Goal: Task Accomplishment & Management: Manage account settings

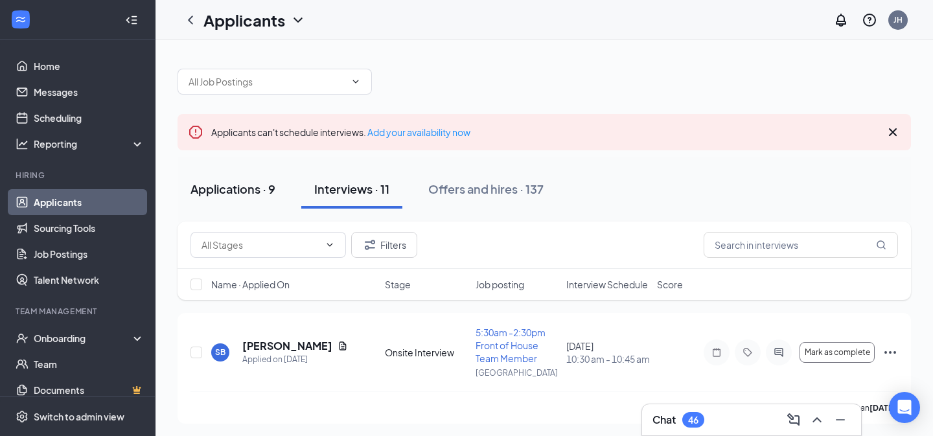
click at [234, 189] on div "Applications · 9" at bounding box center [233, 189] width 85 height 16
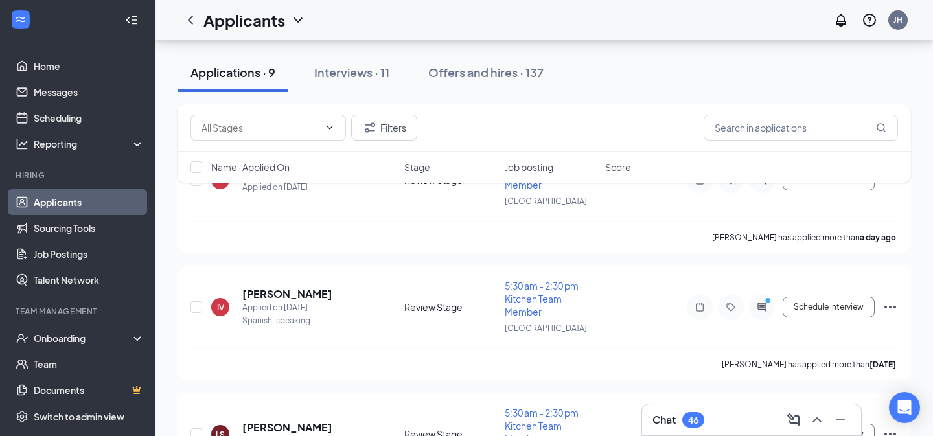
scroll to position [204, 0]
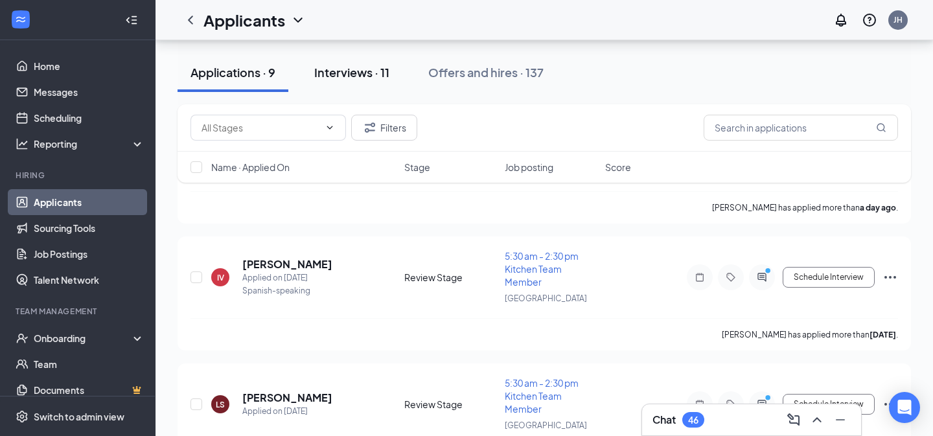
click at [357, 76] on div "Interviews · 11" at bounding box center [351, 72] width 75 height 16
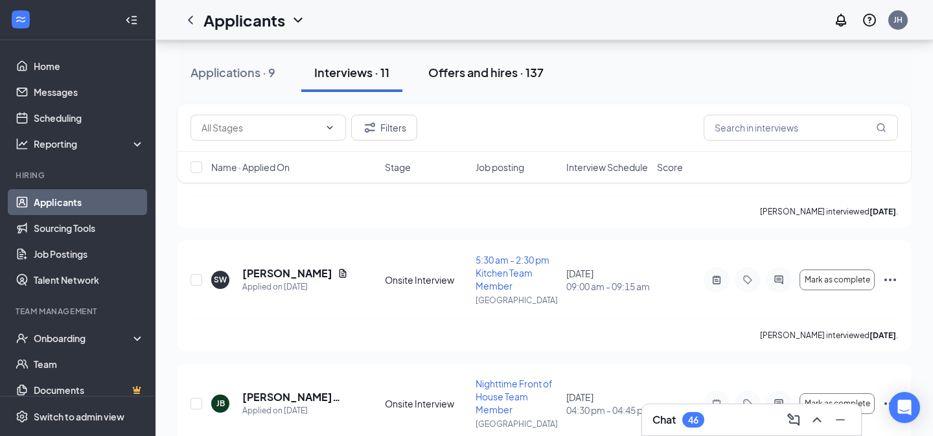
scroll to position [239, 0]
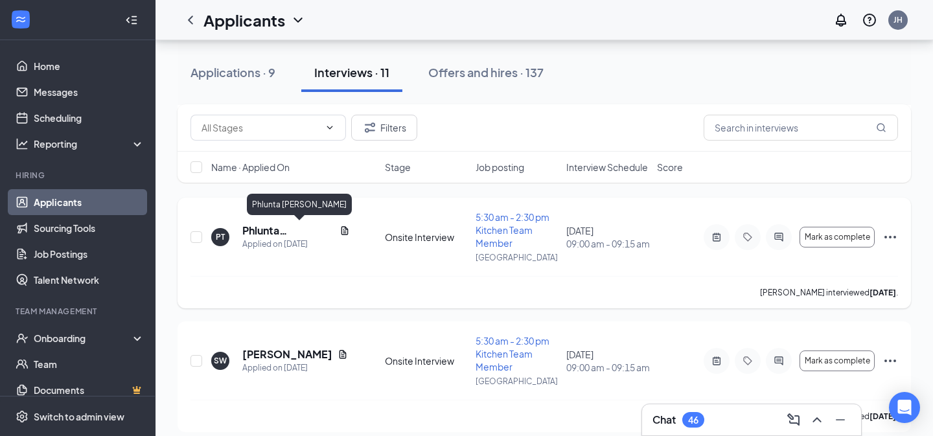
click at [274, 231] on h5 "Phlunta [PERSON_NAME]" at bounding box center [288, 231] width 92 height 14
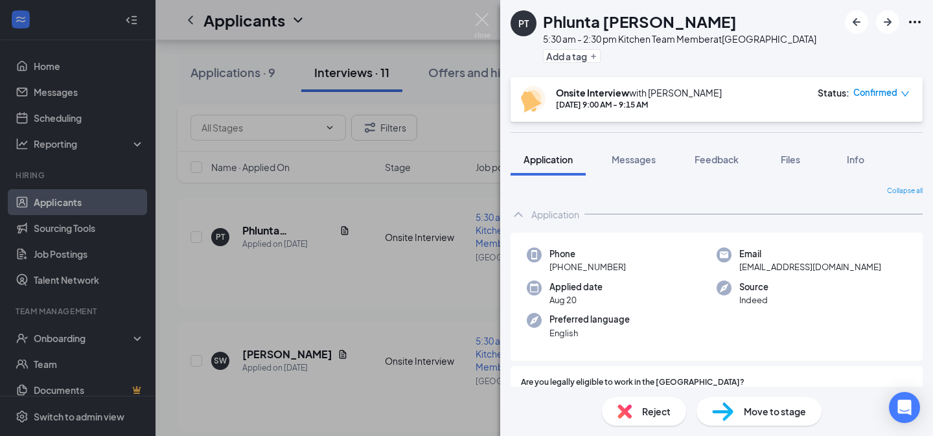
click at [748, 413] on span "Move to stage" at bounding box center [775, 411] width 62 height 14
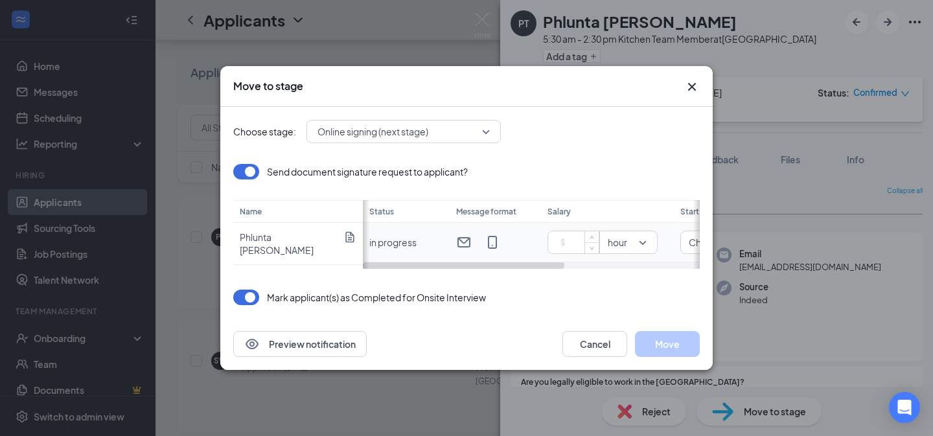
click at [566, 243] on input at bounding box center [576, 242] width 45 height 19
type input "14"
click at [608, 174] on div "Send document signature request to applicant?" at bounding box center [466, 172] width 467 height 16
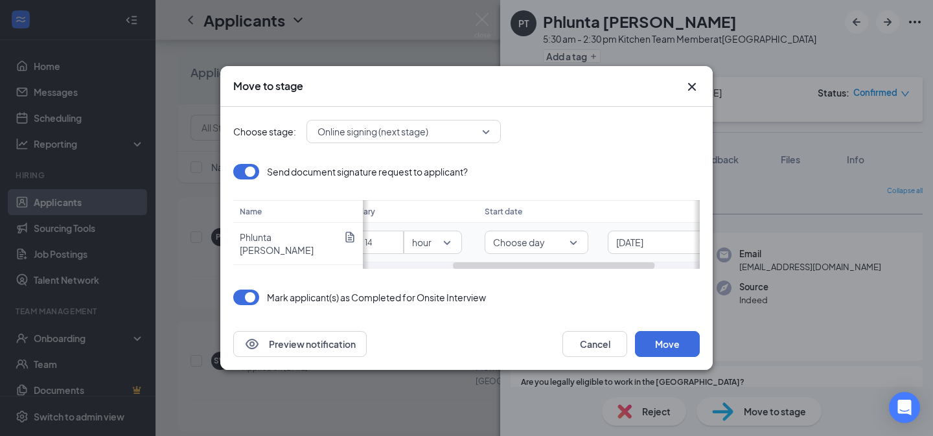
scroll to position [0, 222]
click at [504, 243] on span "Choose day" at bounding box center [493, 242] width 52 height 19
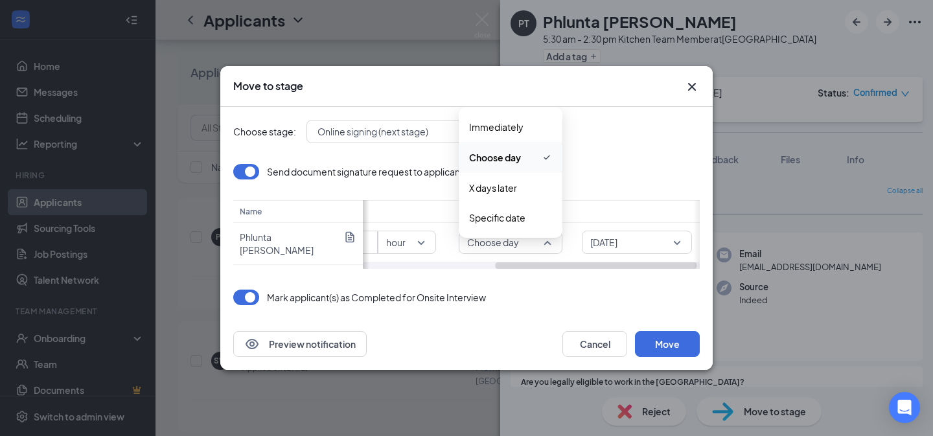
click at [596, 154] on div "Choose stage: Online signing (next stage) Send document signature request to ap…" at bounding box center [466, 212] width 467 height 211
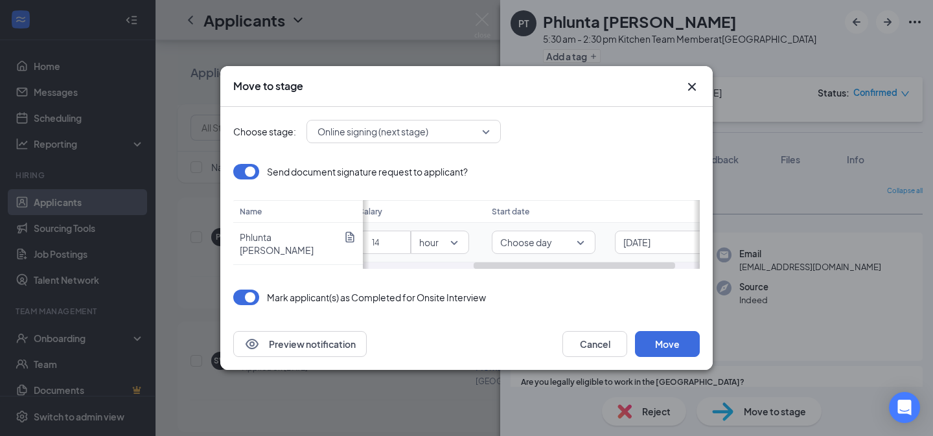
scroll to position [0, 185]
click at [554, 241] on span "Choose day" at bounding box center [530, 242] width 52 height 19
click at [539, 221] on span "Specific date" at bounding box center [534, 218] width 56 height 14
click at [673, 245] on div "[DATE]" at bounding box center [635, 242] width 87 height 14
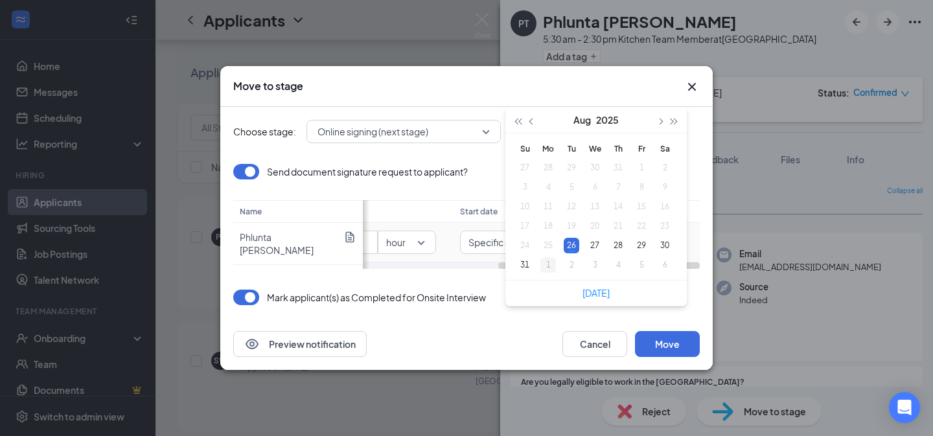
type input "[DATE]"
click at [549, 264] on div "1" at bounding box center [549, 265] width 16 height 16
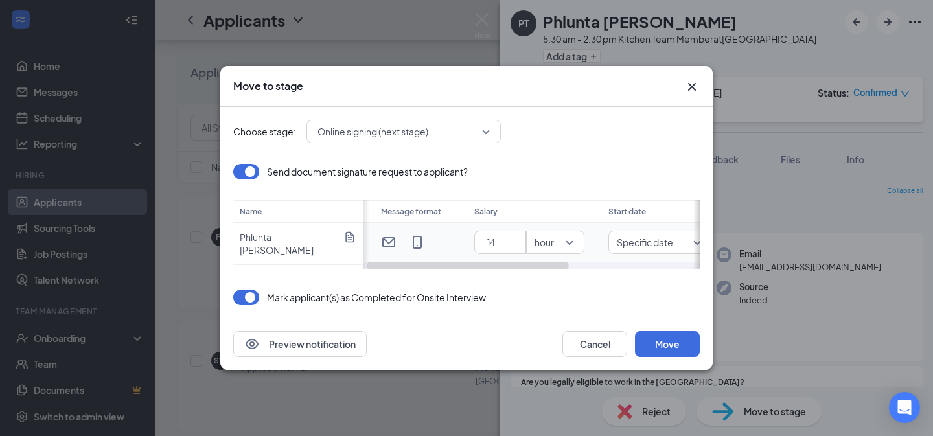
scroll to position [0, 0]
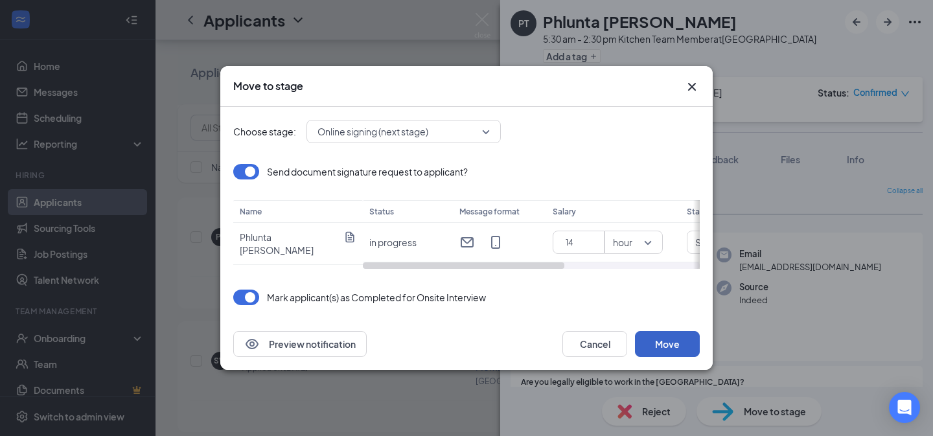
click at [673, 345] on button "Move" at bounding box center [667, 344] width 65 height 26
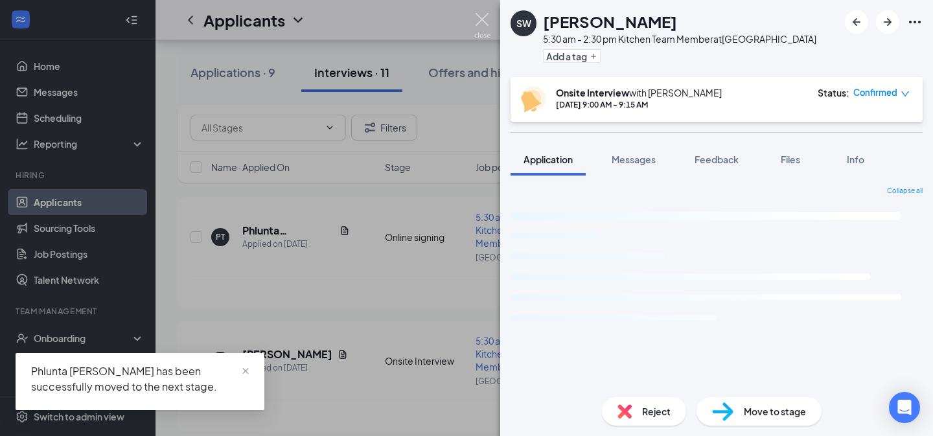
click at [484, 21] on img at bounding box center [482, 25] width 16 height 25
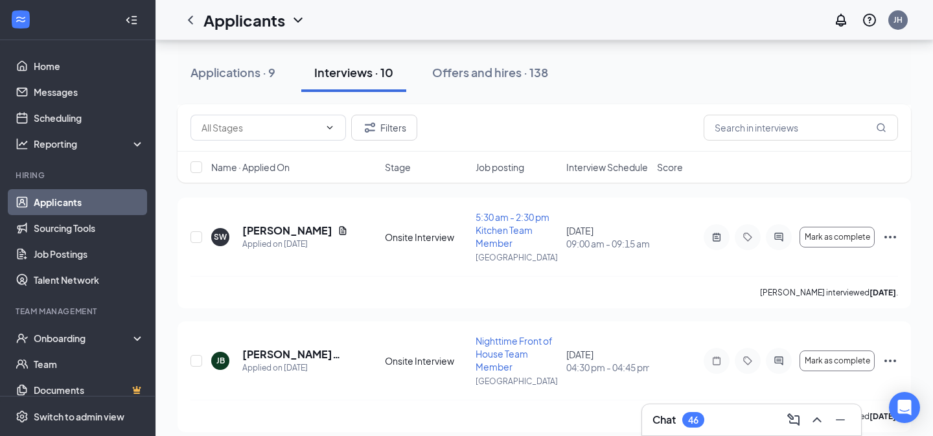
click at [708, 421] on div "Chat 46" at bounding box center [752, 420] width 198 height 21
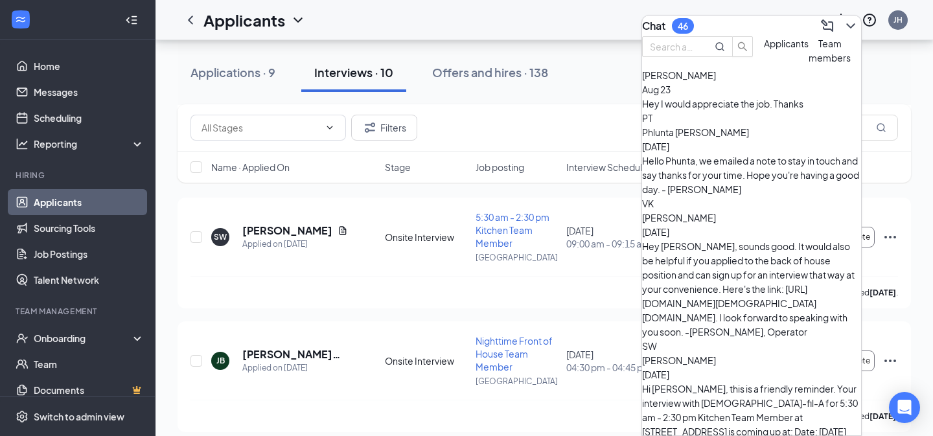
scroll to position [69, 0]
click at [764, 155] on div "Hello Phunta, we emailed a note to stay in touch and say thanks for your time. …" at bounding box center [751, 173] width 219 height 43
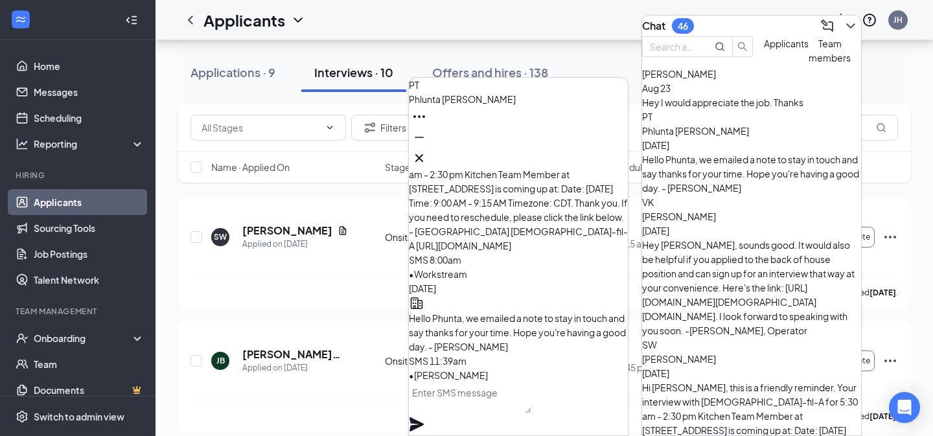
click at [480, 408] on textarea at bounding box center [470, 397] width 123 height 31
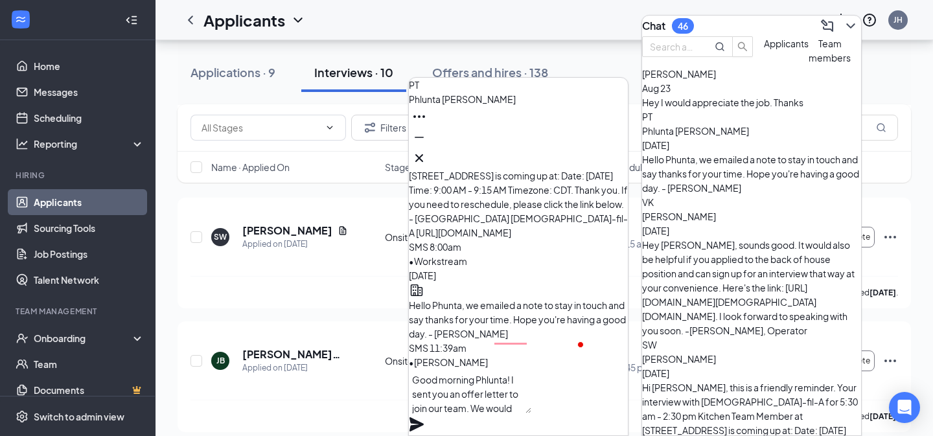
click at [532, 412] on textarea "Good morning Phlunta! I sent you an offer letter to join our team. We would" at bounding box center [470, 391] width 123 height 44
drag, startPoint x: 568, startPoint y: 412, endPoint x: 554, endPoint y: 412, distance: 14.3
click at [532, 412] on textarea "Good morning Phlunta! I sent you an offer letter to join our team. We would" at bounding box center [470, 391] width 123 height 44
click at [530, 398] on textarea "Good morning Phlunta! I sent you an offer letter to join our team." at bounding box center [470, 391] width 123 height 44
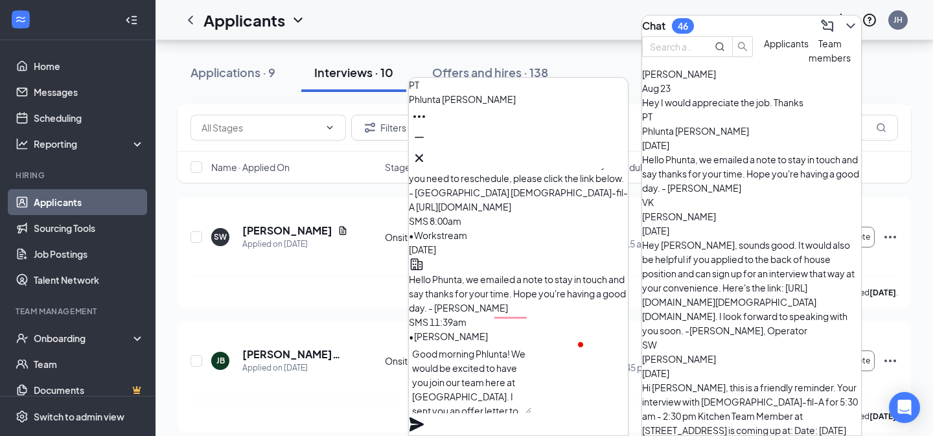
drag, startPoint x: 552, startPoint y: 414, endPoint x: 476, endPoint y: 413, distance: 76.5
click at [476, 413] on textarea "Good morning Phlunta! We would be excited to have you join our team here at [GE…" at bounding box center [470, 379] width 123 height 70
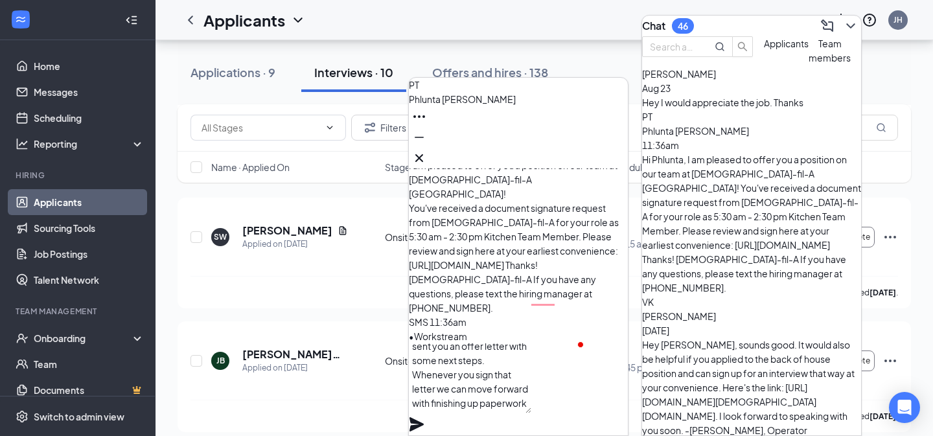
type textarea "Good morning Phlunta! We would be excited to have you join our team here at [GE…"
click at [424, 417] on icon "Plane" at bounding box center [417, 424] width 14 height 14
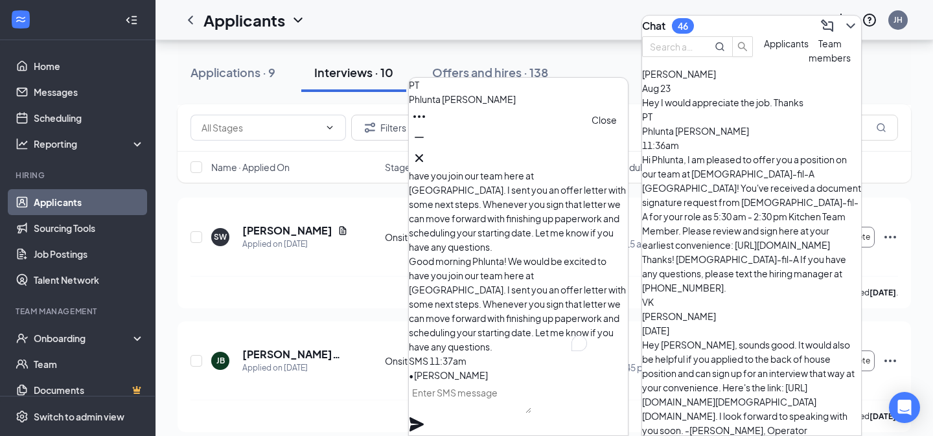
click at [427, 156] on icon "Cross" at bounding box center [420, 158] width 16 height 16
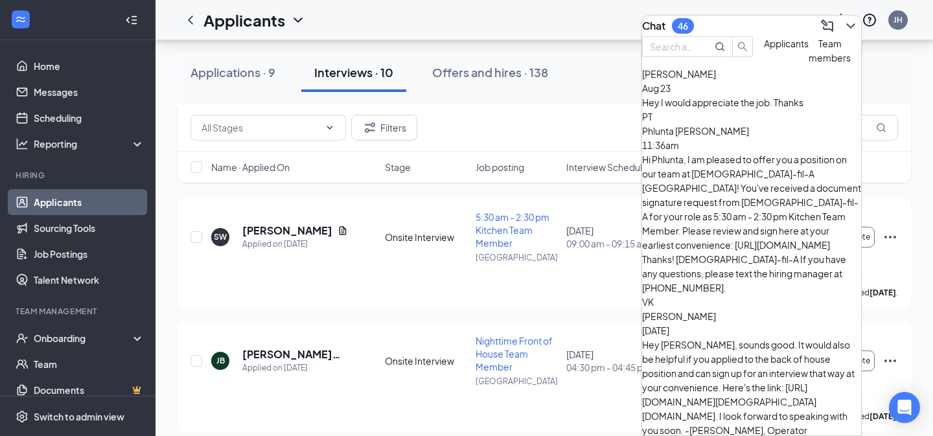
click at [850, 18] on button at bounding box center [851, 26] width 21 height 21
